Goal: Navigation & Orientation: Find specific page/section

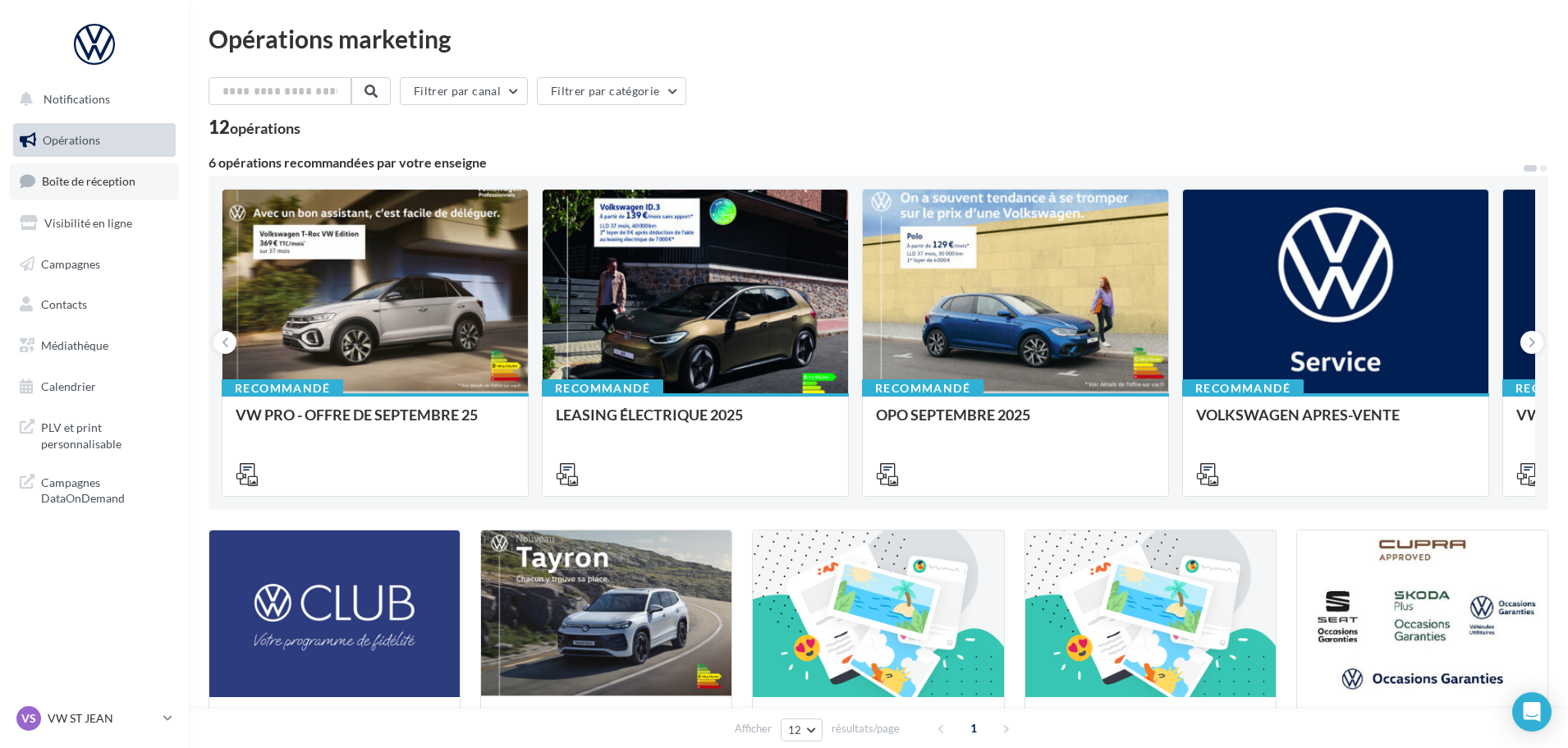
click at [75, 186] on span "Boîte de réception" at bounding box center [89, 180] width 94 height 14
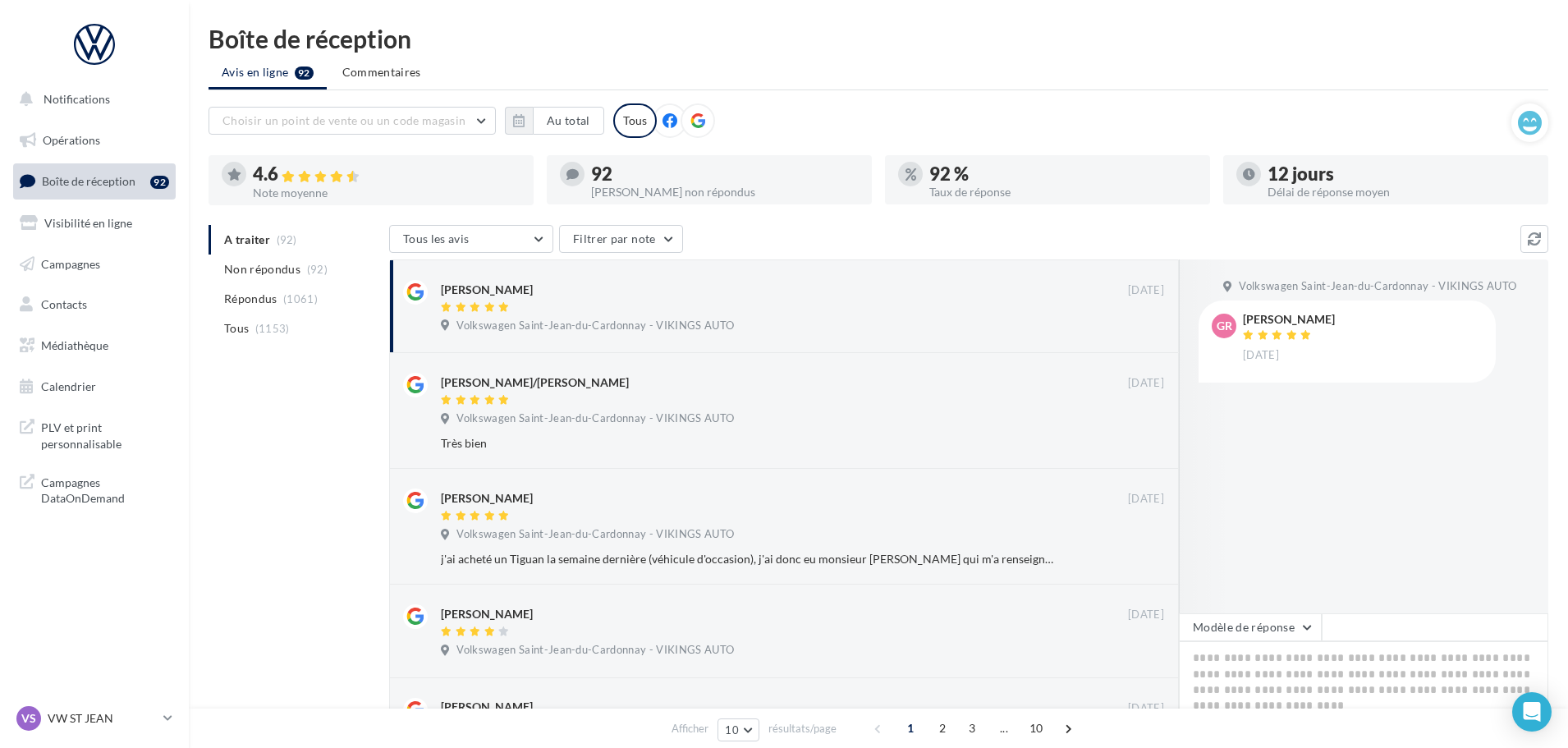
click at [107, 734] on div "VS VW ST JEAN vw-stj-vau" at bounding box center [95, 726] width 189 height 45
click at [108, 722] on p "VW ST JEAN" at bounding box center [102, 718] width 109 height 17
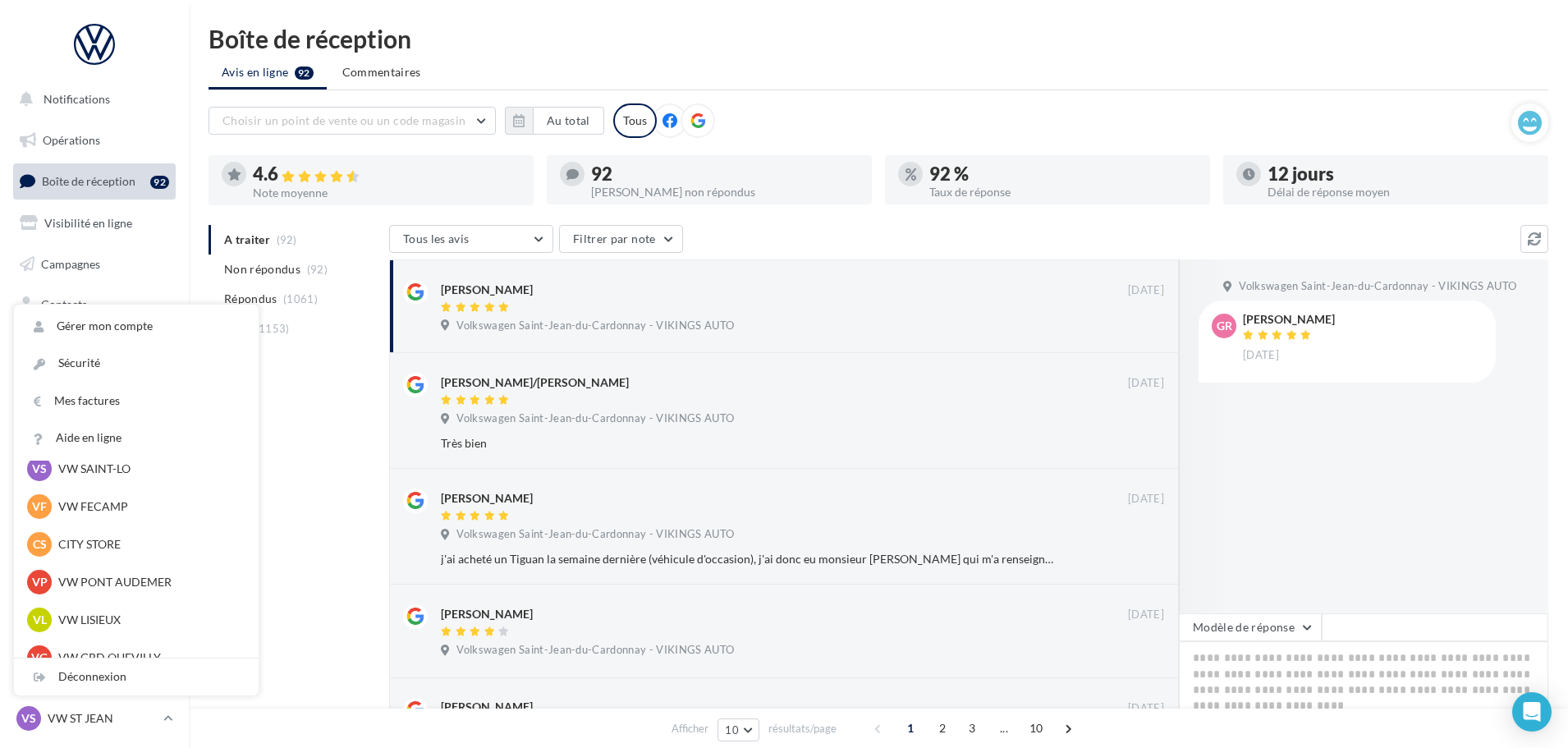
scroll to position [247, 0]
click at [113, 471] on p "VW FECAMP" at bounding box center [148, 467] width 180 height 17
